Goal: Transaction & Acquisition: Purchase product/service

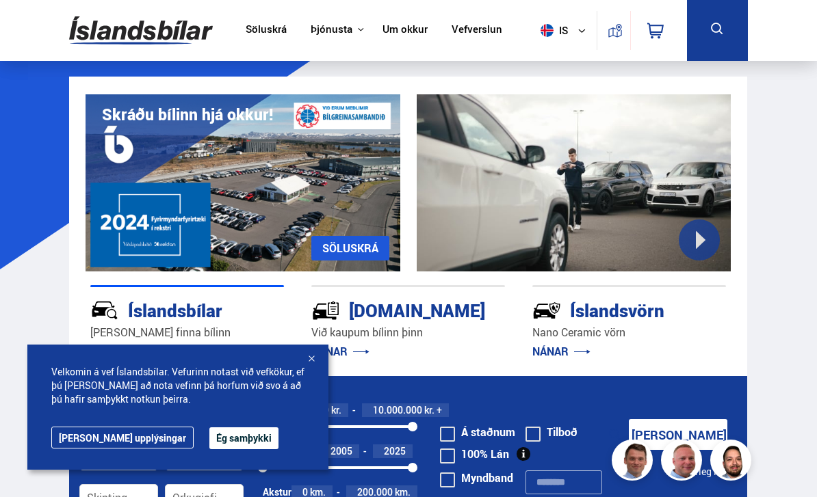
click at [716, 34] on icon at bounding box center [717, 29] width 17 height 17
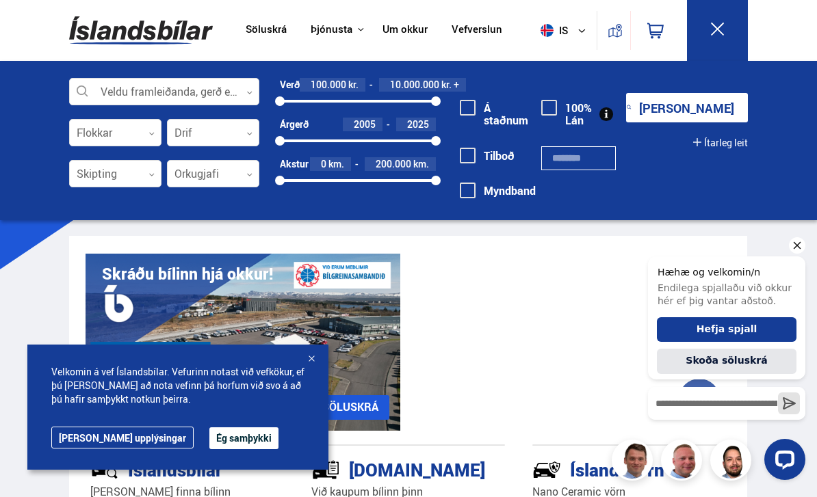
click at [209, 437] on button "Ég samþykki" at bounding box center [243, 439] width 69 height 22
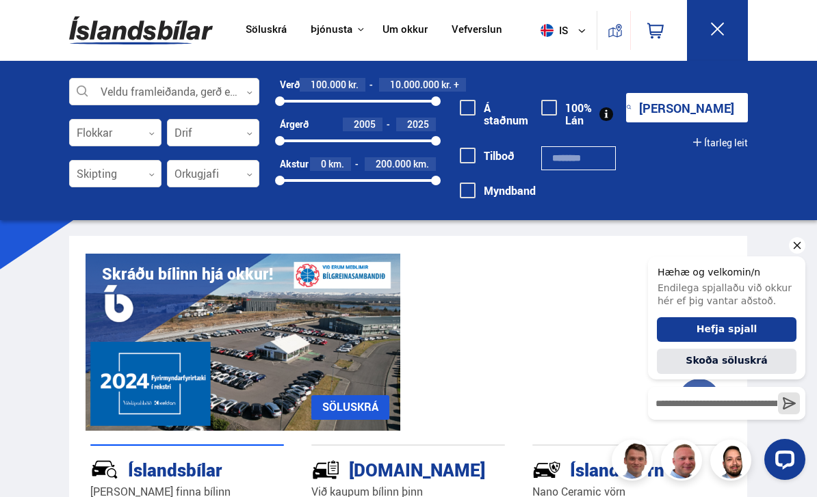
click at [793, 245] on icon "Hide greeting" at bounding box center [797, 245] width 16 height 16
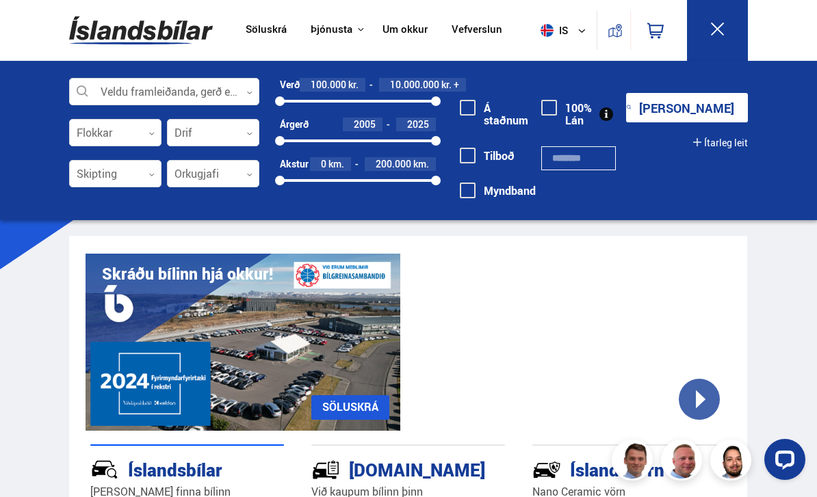
click at [274, 31] on link "Söluskrá" at bounding box center [266, 30] width 41 height 14
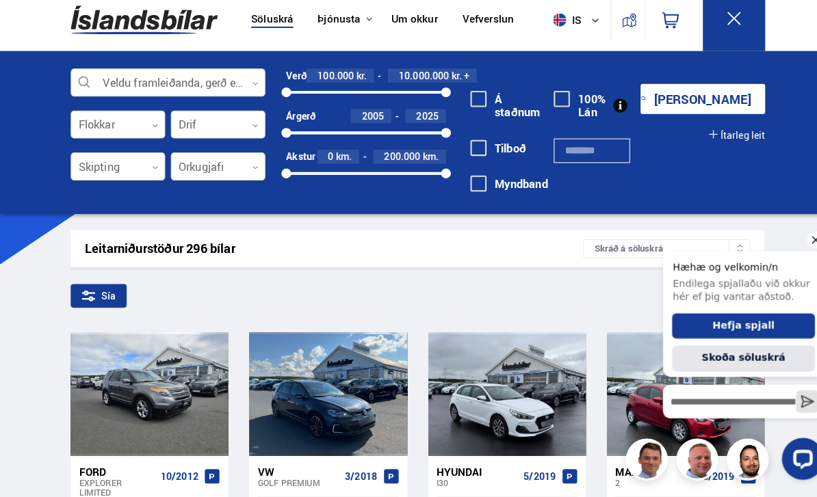
click at [812, 245] on icon "Hide greeting" at bounding box center [811, 239] width 16 height 16
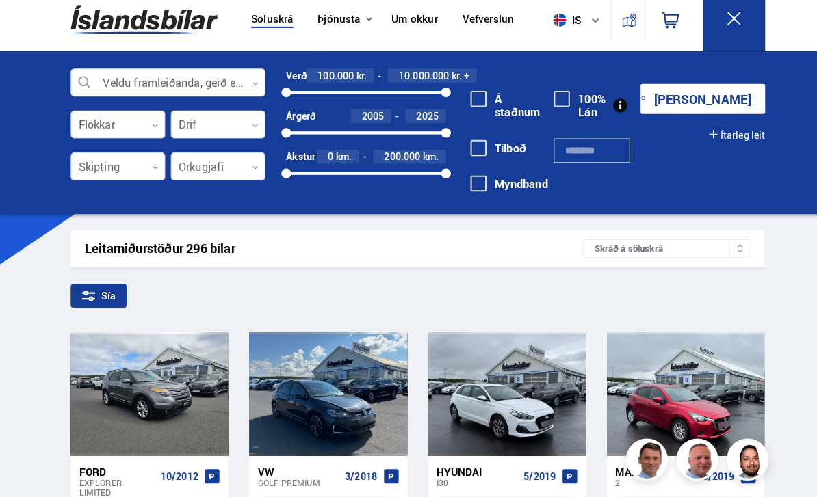
click at [161, 120] on div at bounding box center [115, 133] width 92 height 27
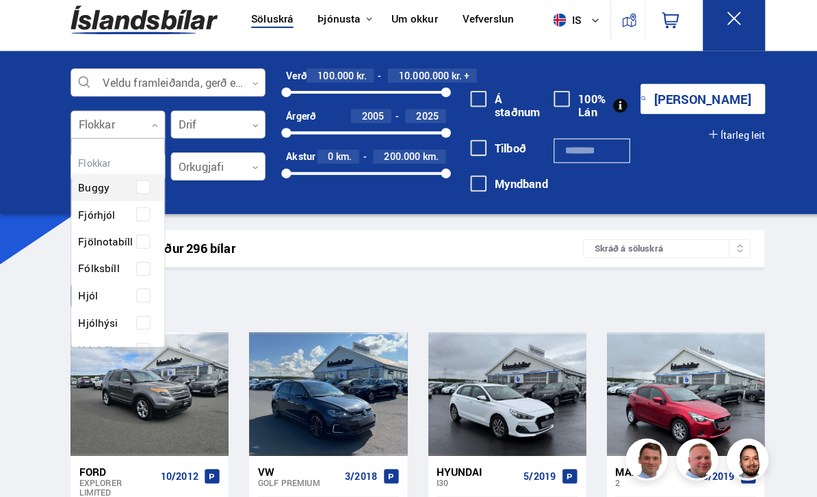
scroll to position [204, 91]
click at [160, 122] on div at bounding box center [115, 133] width 92 height 27
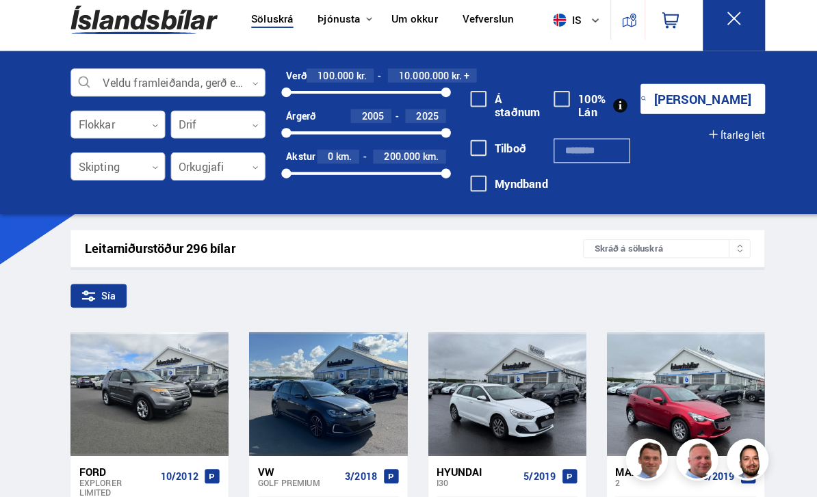
click at [155, 163] on div at bounding box center [115, 174] width 92 height 27
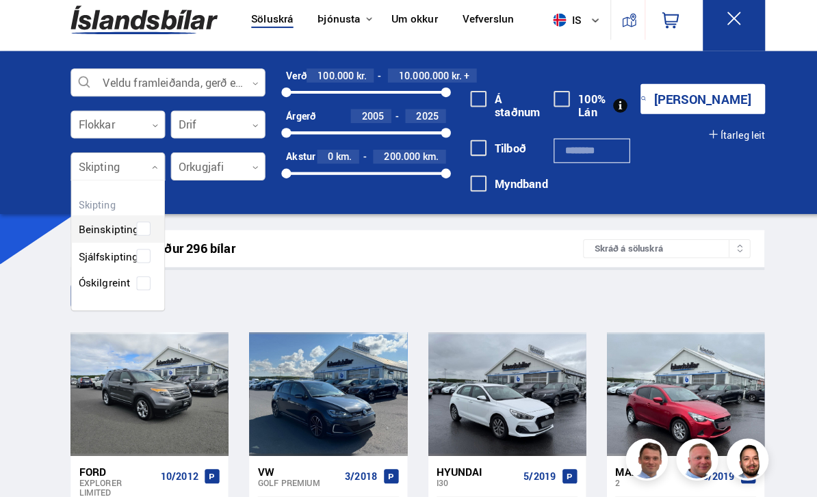
scroll to position [125, 91]
click at [227, 171] on div at bounding box center [213, 174] width 92 height 27
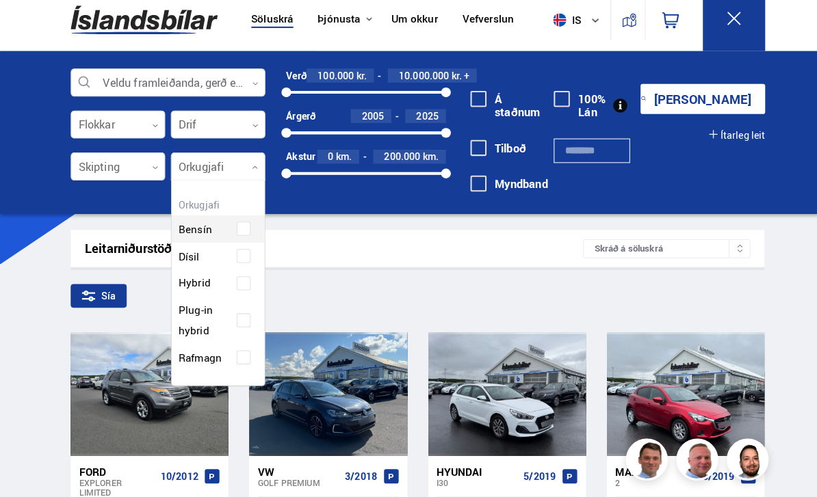
scroll to position [196, 91]
click at [237, 276] on div "Bensín Dísil Hybrid Plug-in hybrid Rafmagn" at bounding box center [213, 287] width 91 height 173
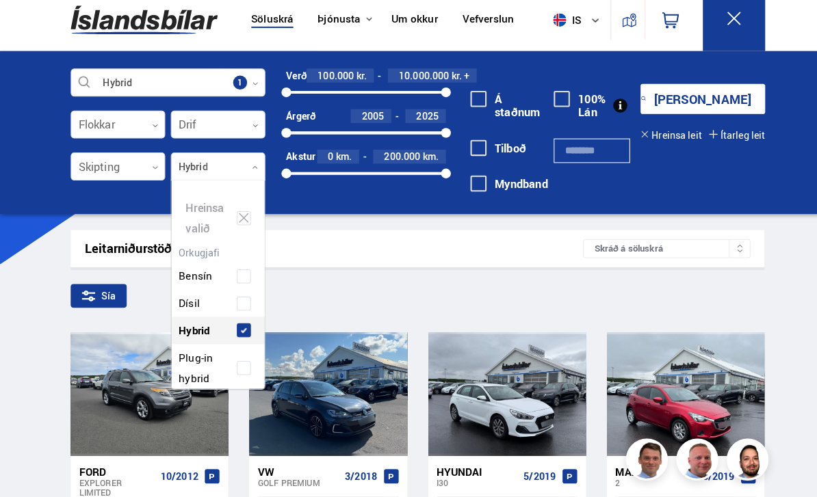
scroll to position [207, 94]
click at [240, 315] on div "Bensín Dísil Hybrid Plug-in hybrid Rafmagn" at bounding box center [213, 334] width 91 height 173
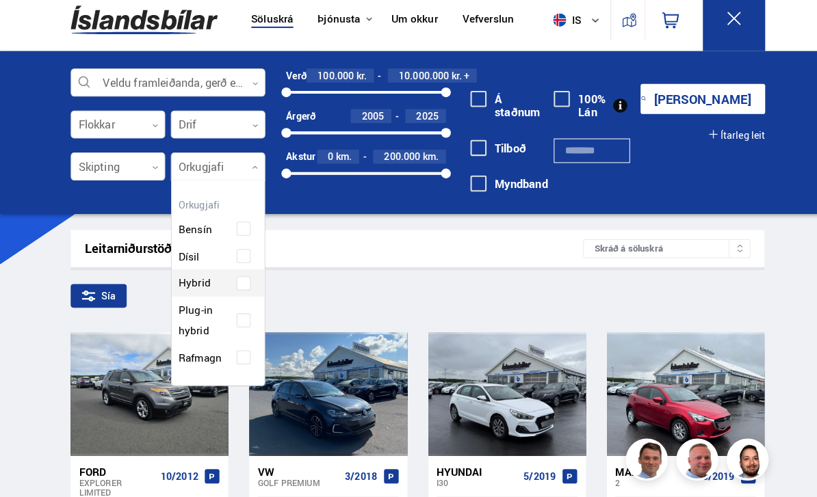
click at [237, 272] on div "Bensín Dísil Hybrid Plug-in hybrid Rafmagn" at bounding box center [213, 287] width 91 height 173
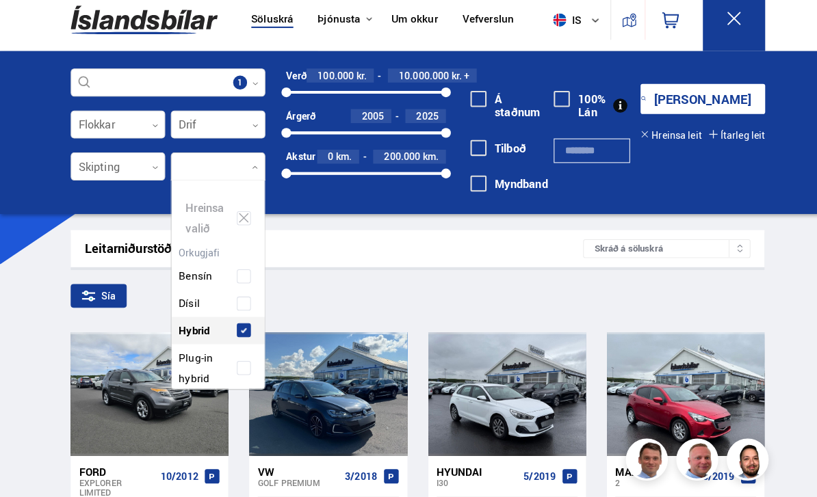
scroll to position [207, 94]
click at [242, 312] on div "Bensín Dísil Hybrid Plug-in hybrid Rafmagn" at bounding box center [213, 334] width 91 height 173
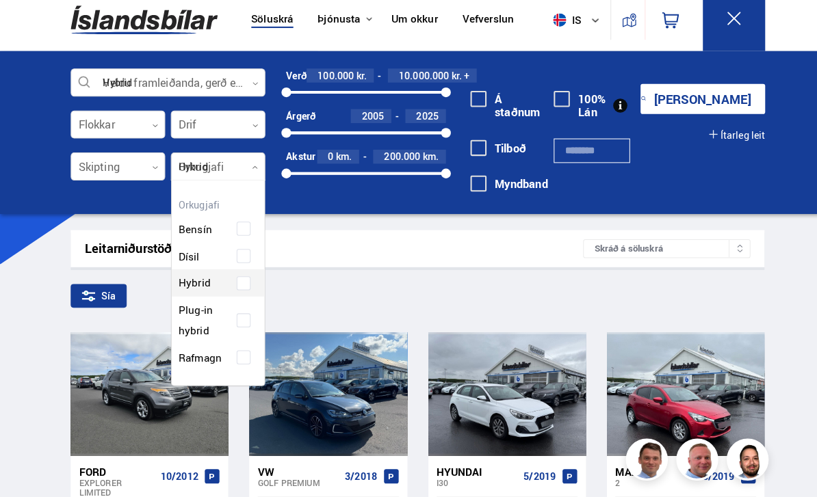
scroll to position [196, 91]
click at [233, 274] on div "Bensín Dísil Hybrid Plug-in hybrid Rafmagn" at bounding box center [213, 287] width 91 height 173
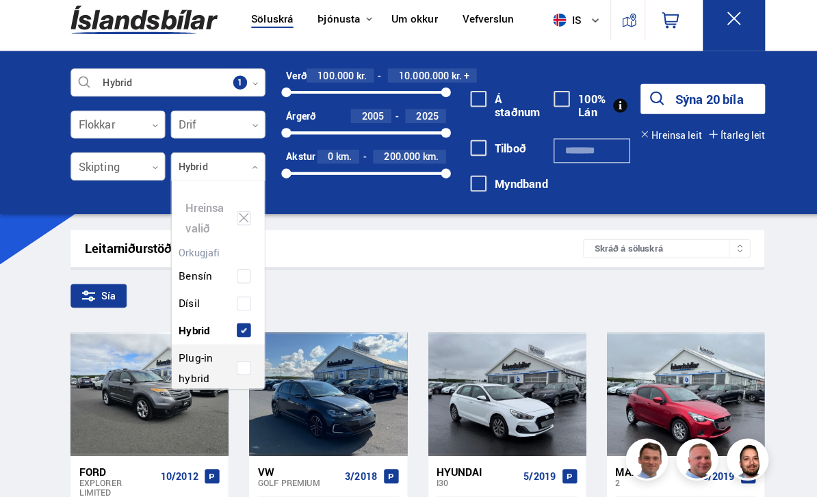
click at [239, 368] on span at bounding box center [237, 370] width 5 height 5
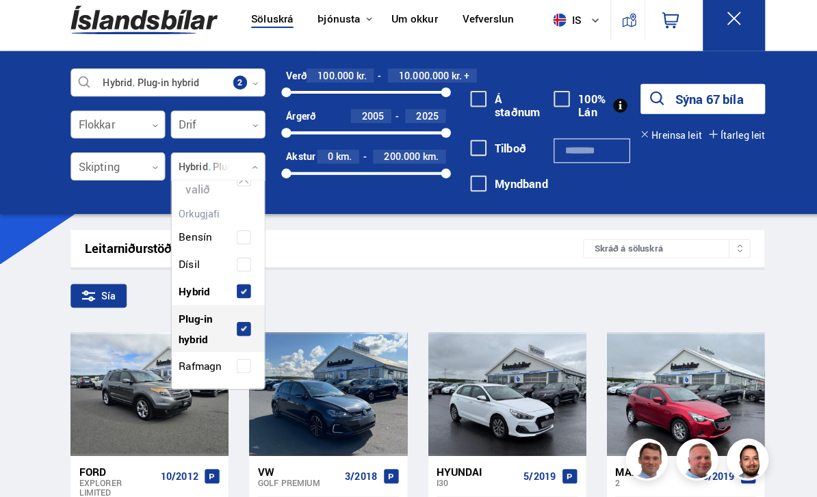
scroll to position [38, 0]
click at [239, 363] on span at bounding box center [238, 370] width 14 height 14
click at [657, 196] on div "Hybrid Plug-in hybrid Rafmagn Veldu framleiðanda, gerð eða eiginleika 3 Flokkar…" at bounding box center [408, 147] width 701 height 139
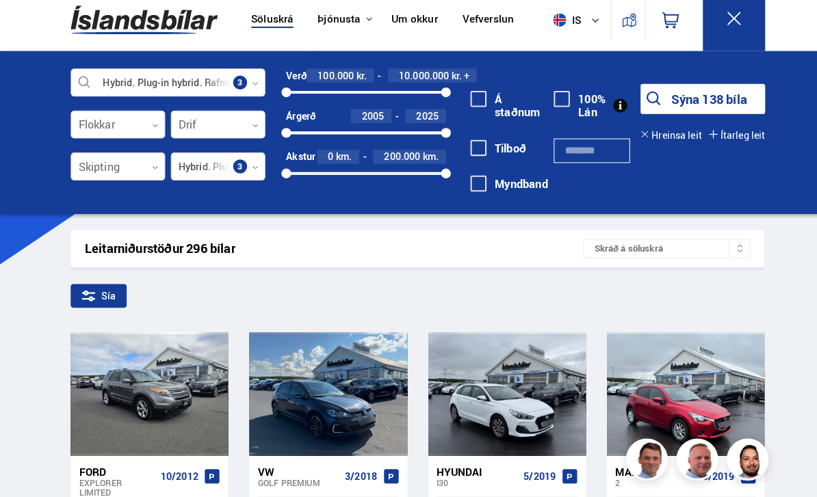
click at [101, 289] on div "Sía" at bounding box center [96, 300] width 55 height 23
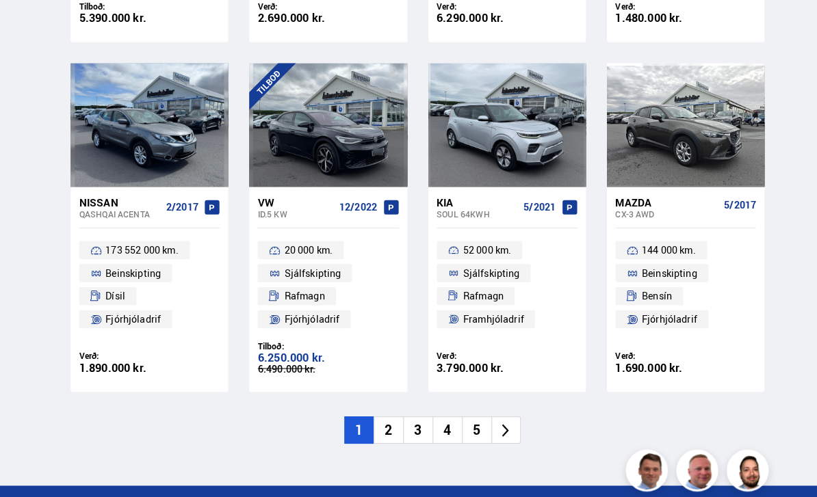
scroll to position [1817, 0]
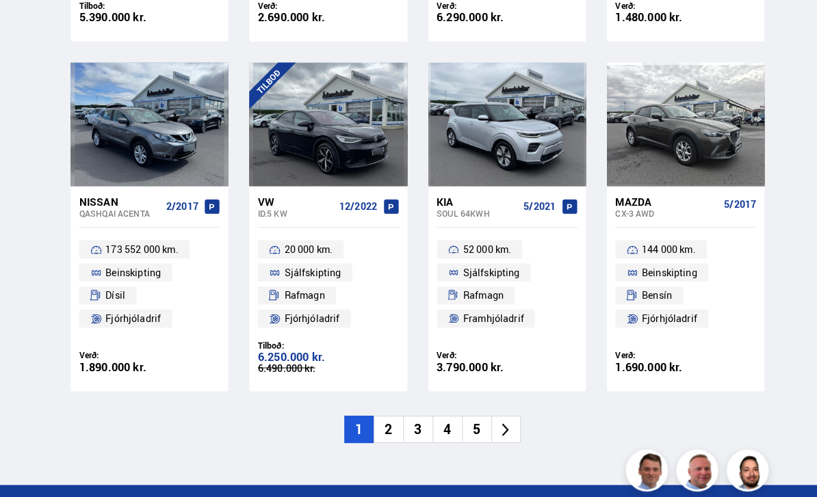
click at [380, 407] on li "2" at bounding box center [379, 420] width 29 height 27
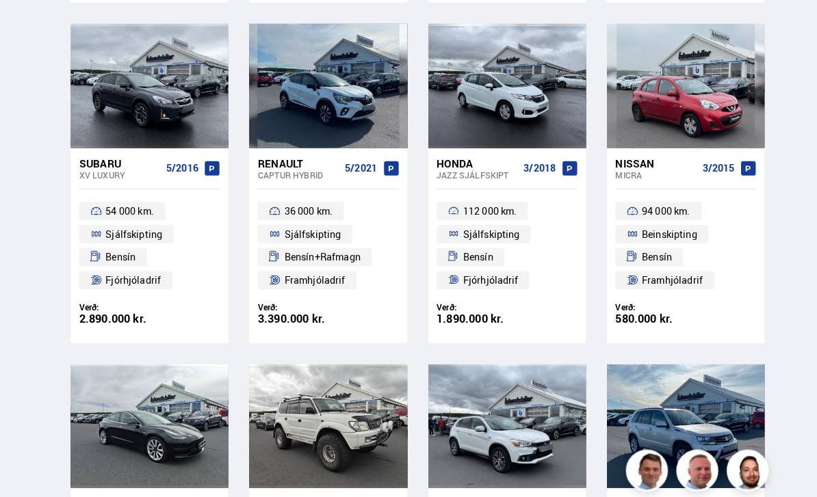
scroll to position [1, 0]
